Goal: Task Accomplishment & Management: Complete application form

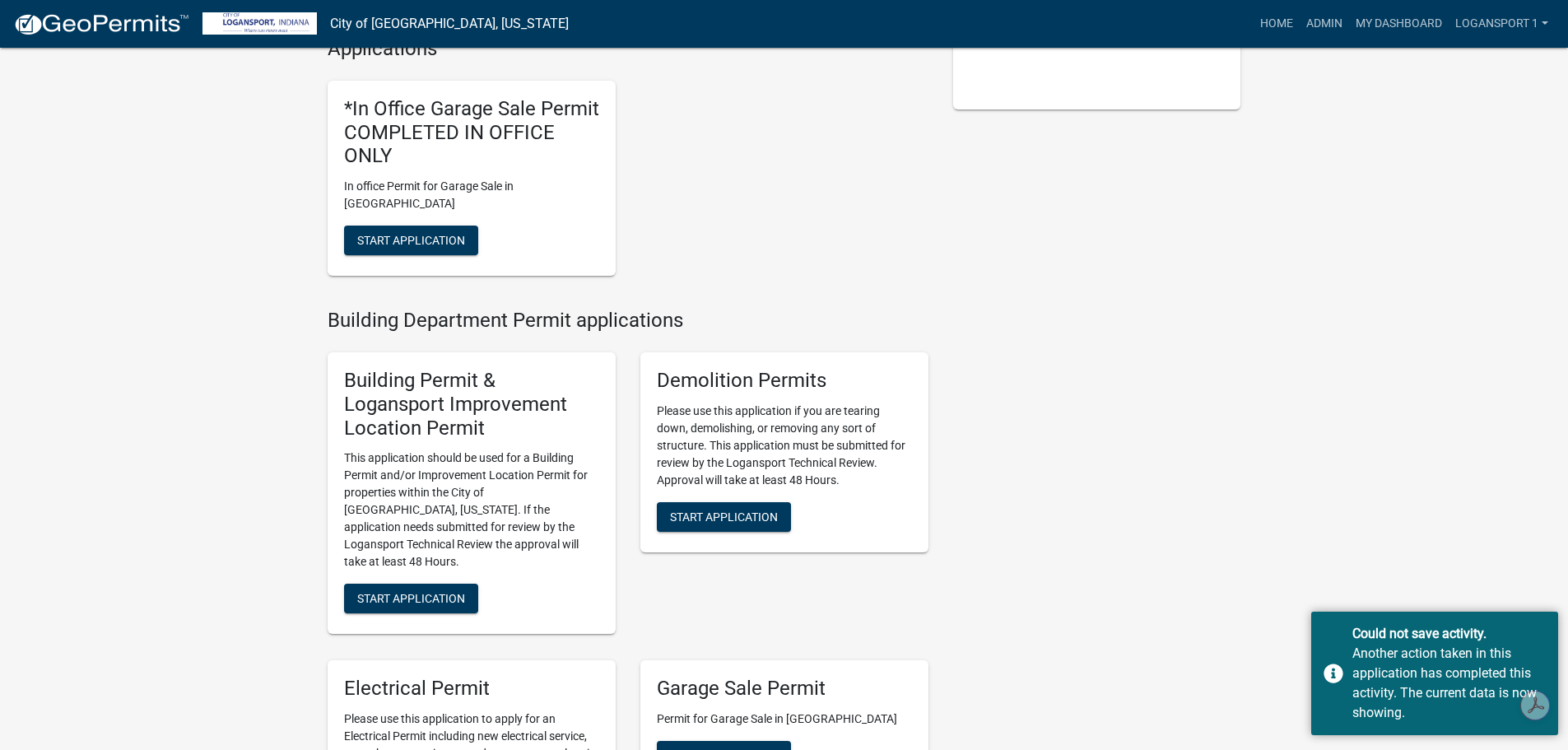
scroll to position [494, 0]
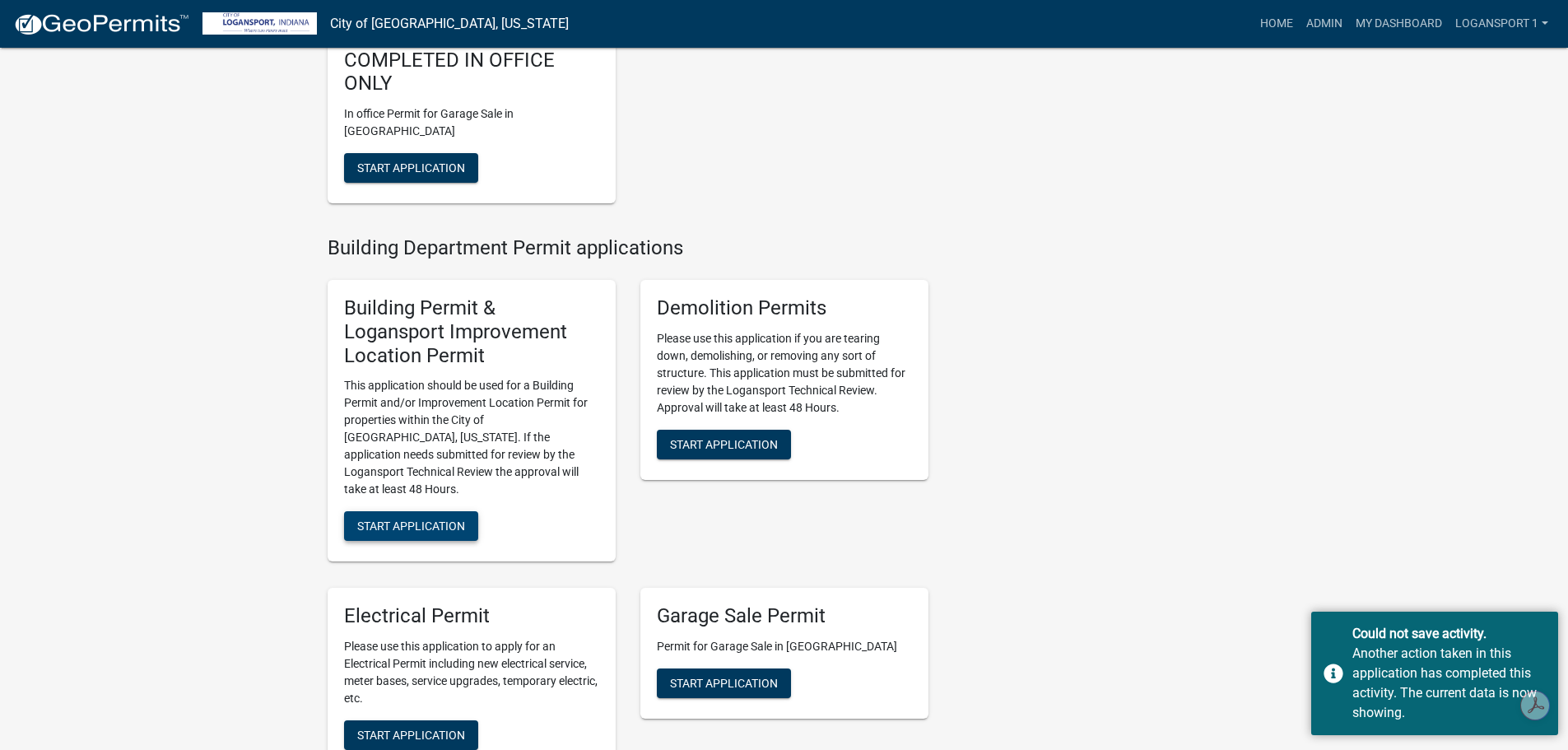
click at [434, 520] on span "Start Application" at bounding box center [411, 526] width 108 height 13
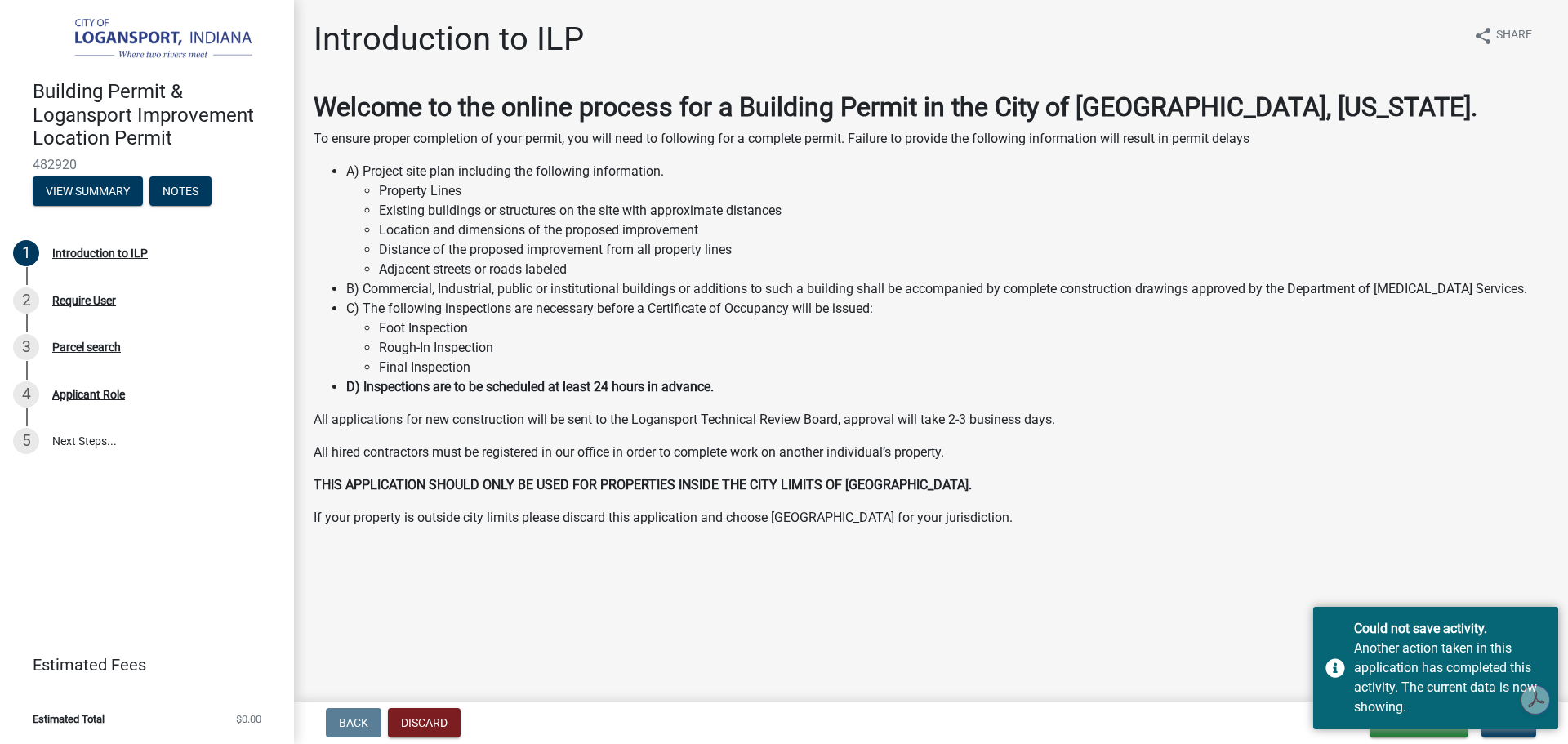
click at [1294, 508] on p "If your property is outside city limits please discard this application and cho…" at bounding box center [931, 518] width 1235 height 19
click at [1539, 641] on div "Another action taken in this application has completed this activity. The curre…" at bounding box center [1449, 678] width 192 height 79
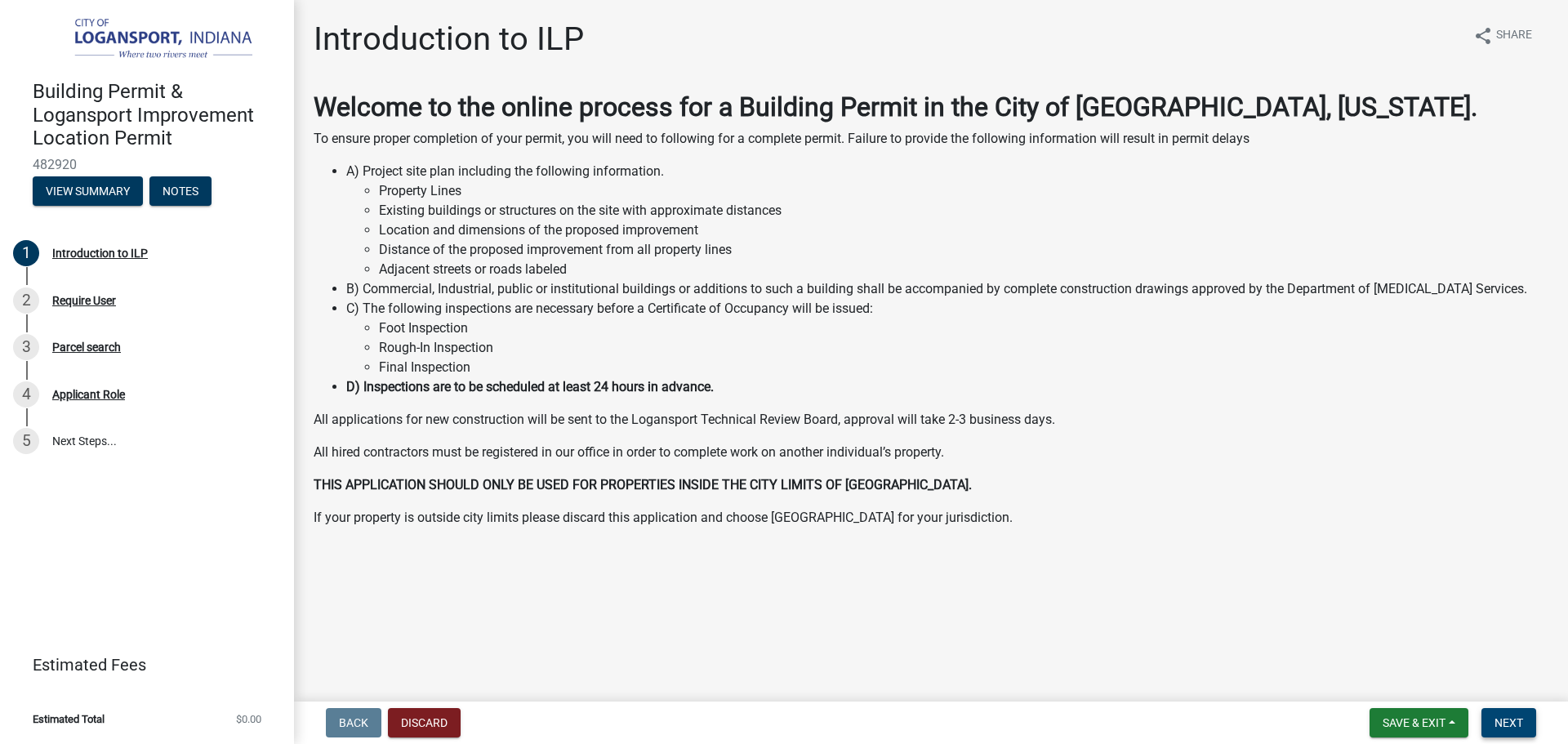
click at [1512, 722] on span "Next" at bounding box center [1509, 723] width 28 height 13
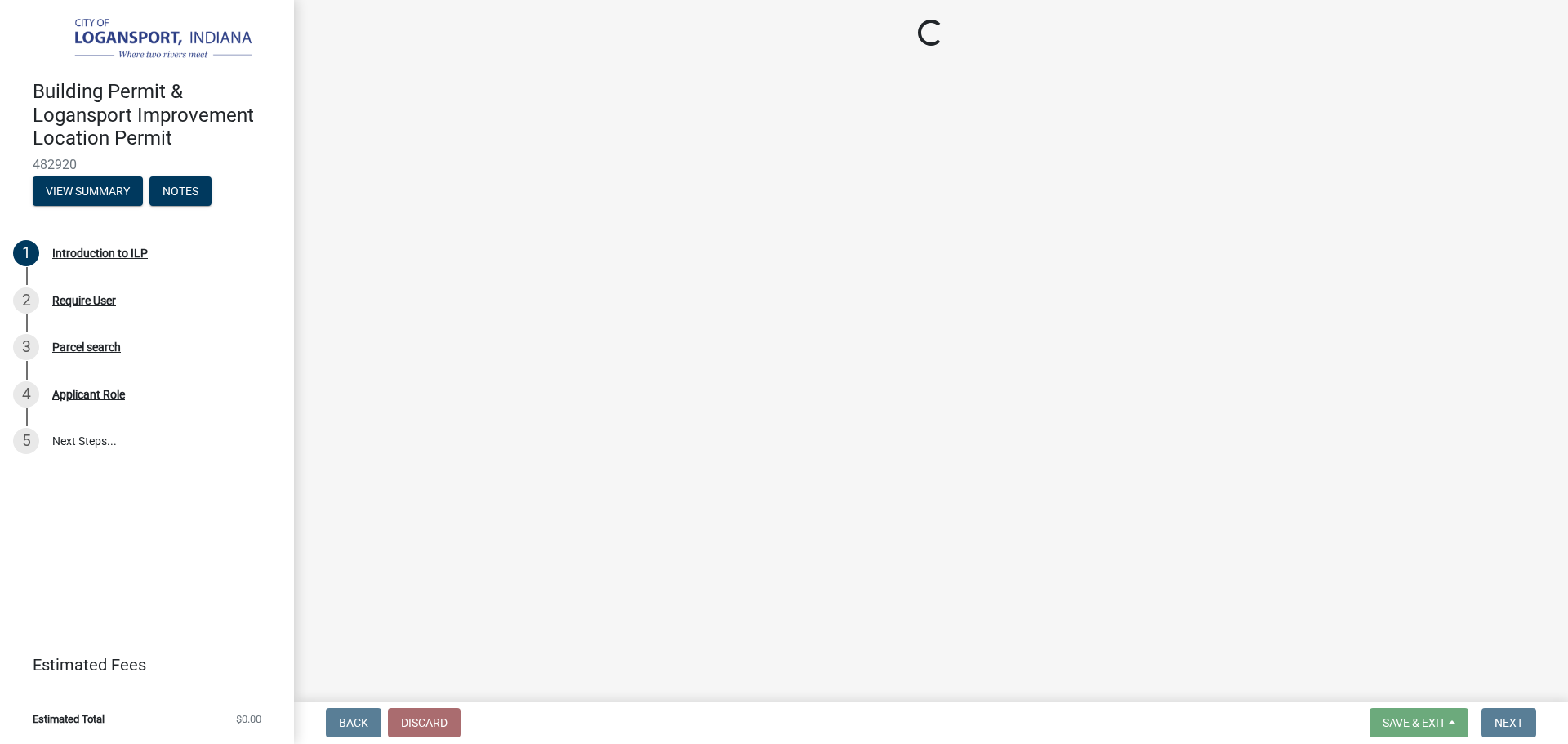
click at [506, 344] on main "Loading..." at bounding box center [930, 348] width 1274 height 695
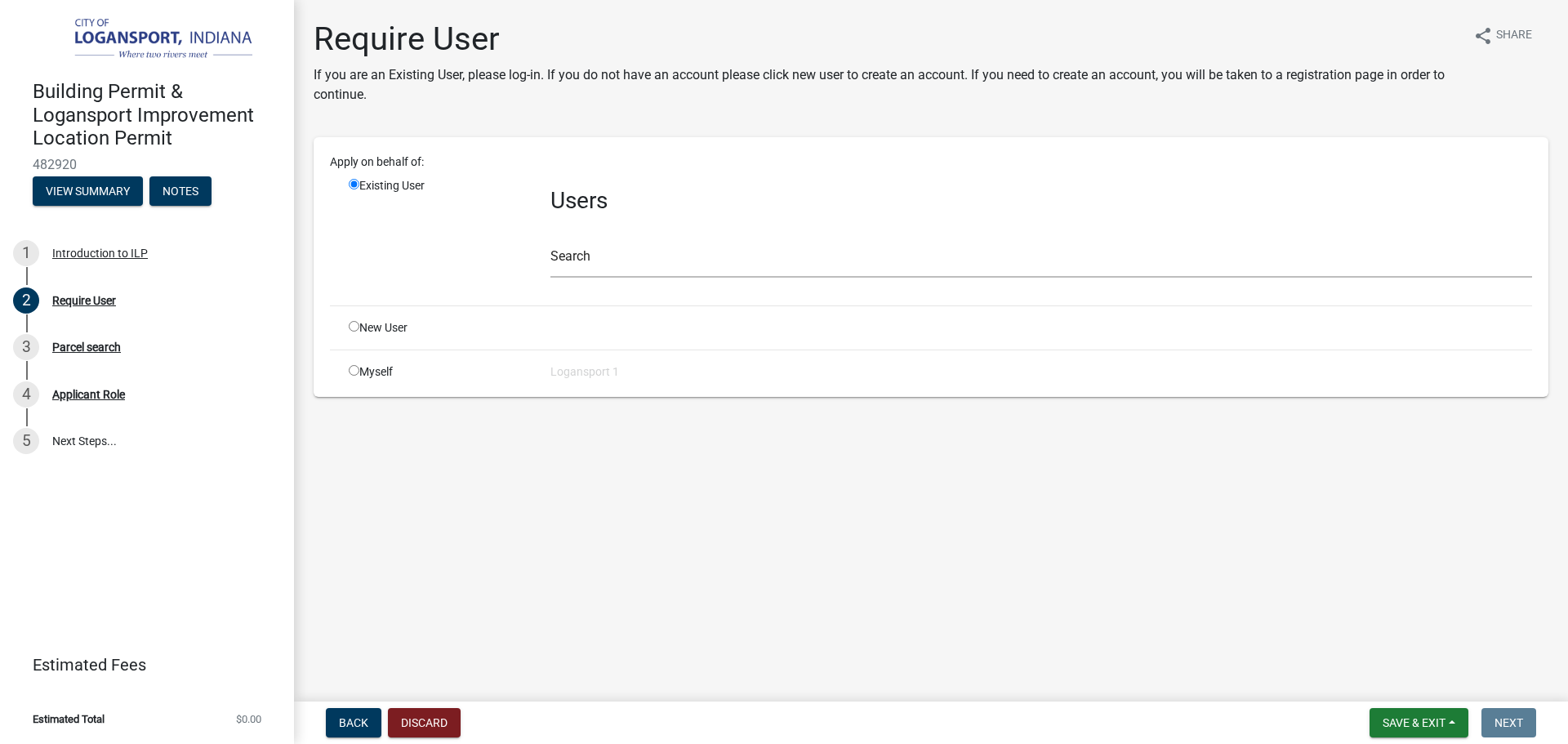
drag, startPoint x: 506, startPoint y: 344, endPoint x: 443, endPoint y: 449, distance: 122.4
click at [441, 450] on main "Require User If you are an Existing User, please log-in. If you do not have an …" at bounding box center [930, 348] width 1274 height 695
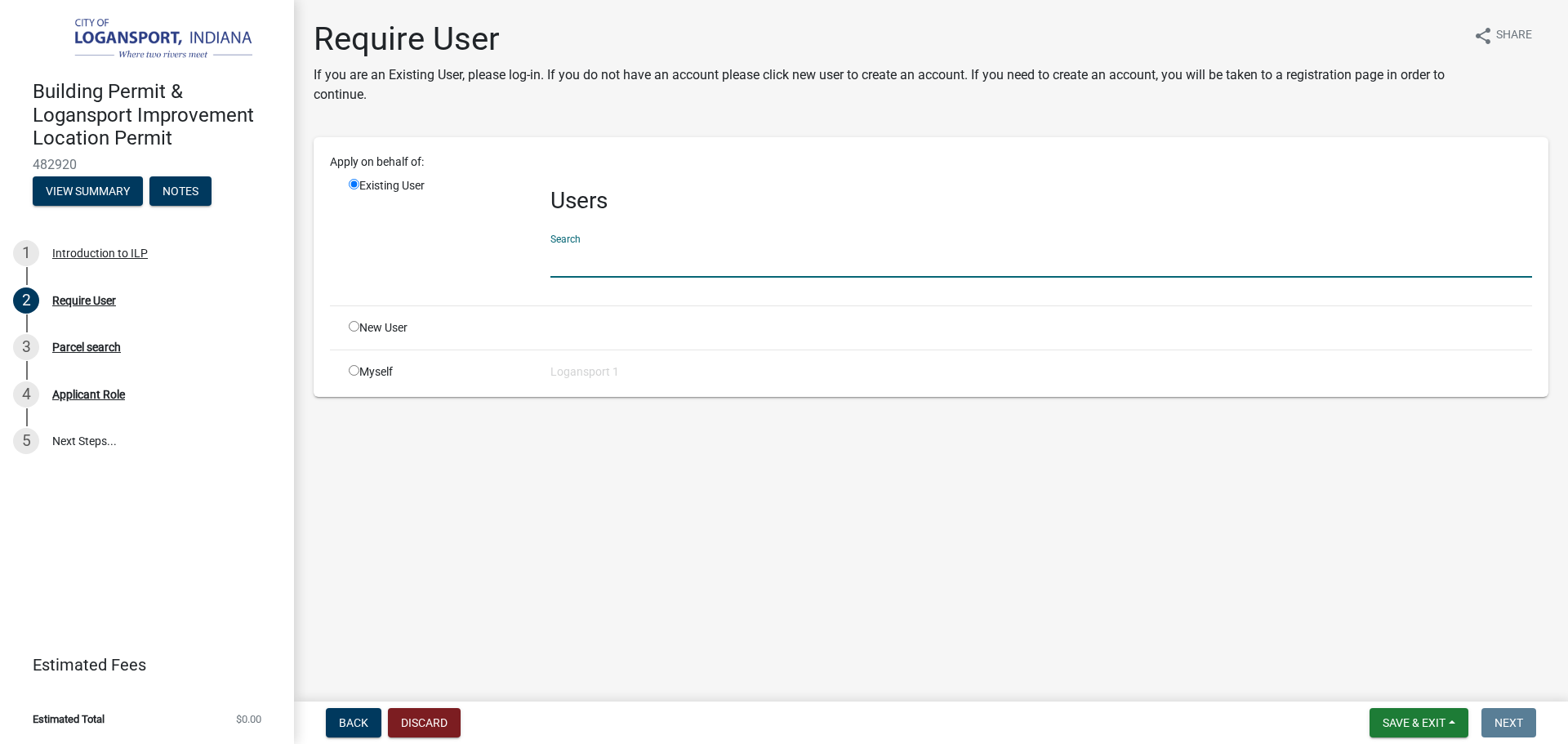
click at [646, 248] on input "text" at bounding box center [1041, 261] width 982 height 34
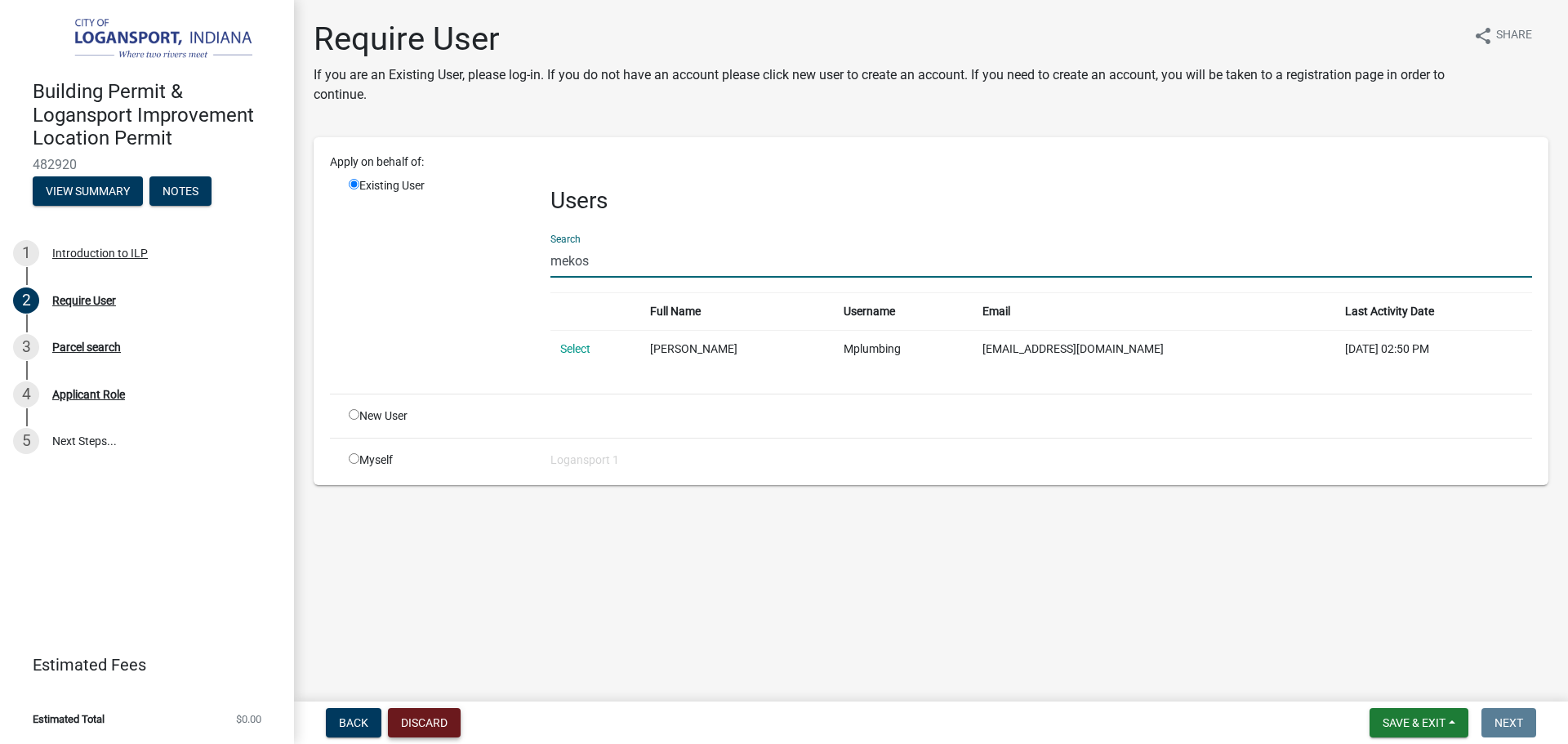
type input "mekos"
click at [445, 722] on button "Discard" at bounding box center [425, 723] width 73 height 29
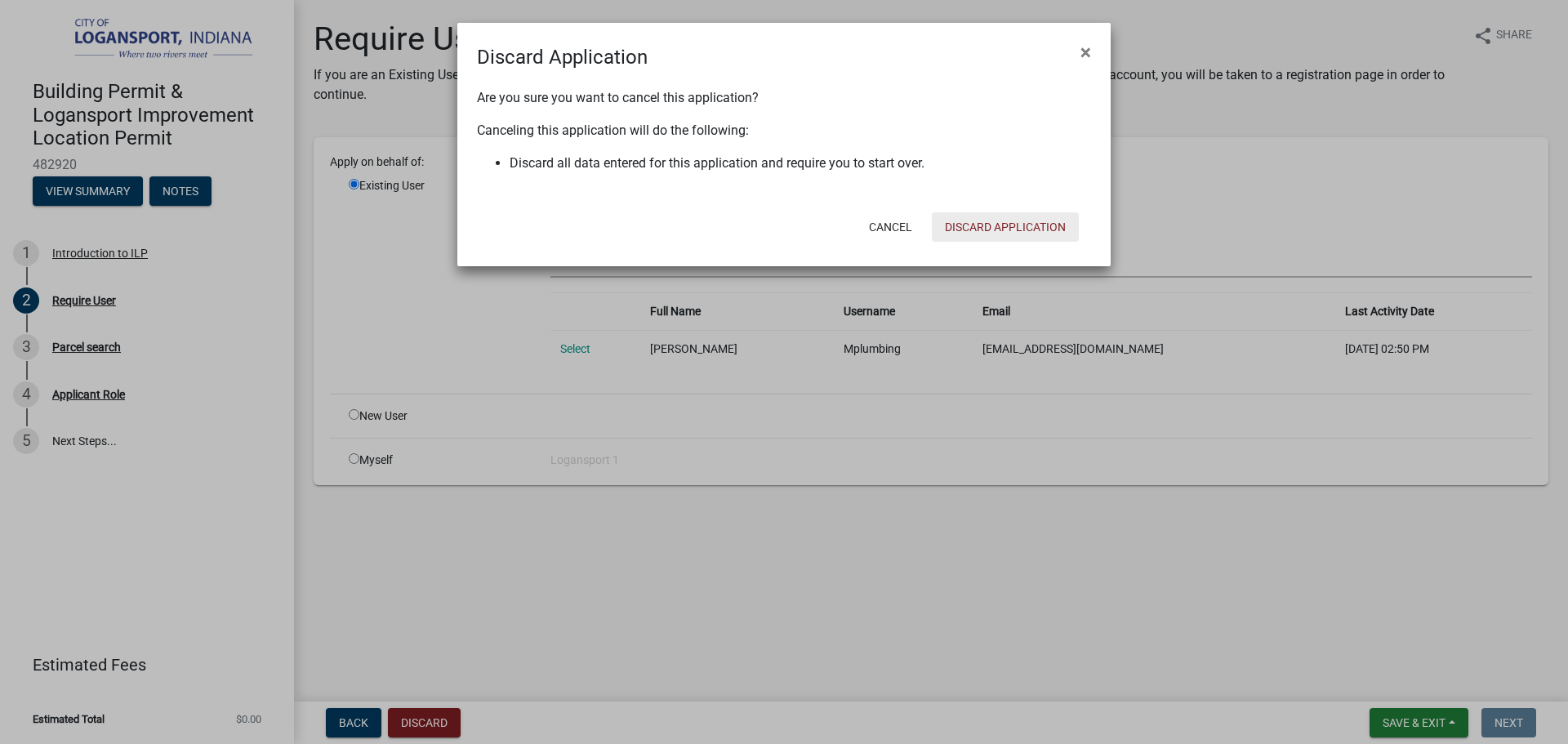
click at [1036, 233] on button "Discard Application" at bounding box center [1006, 226] width 147 height 29
